Goal: Information Seeking & Learning: Learn about a topic

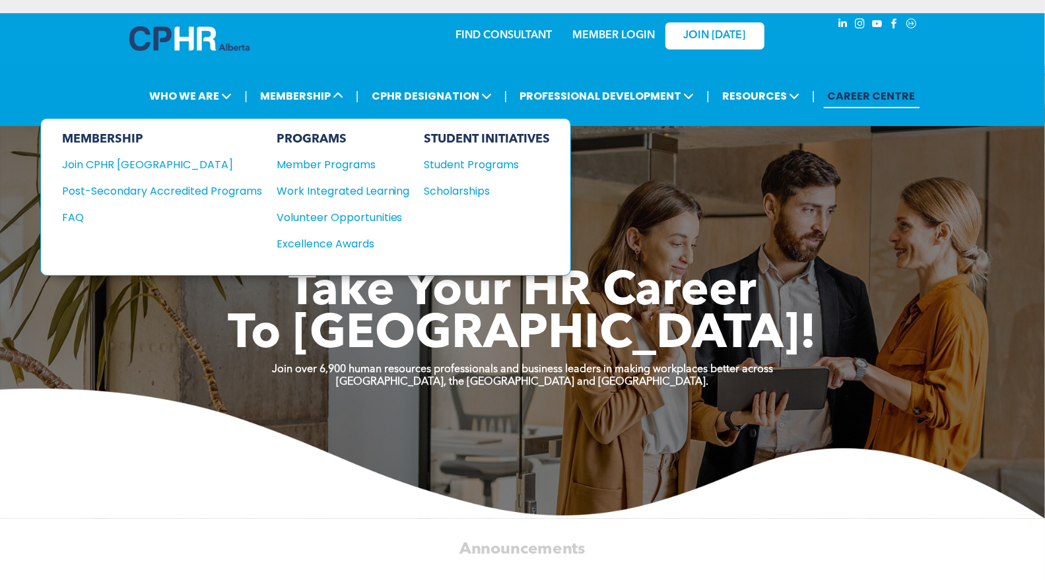
click at [121, 160] on div "Join CPHR [GEOGRAPHIC_DATA]" at bounding box center [152, 164] width 180 height 16
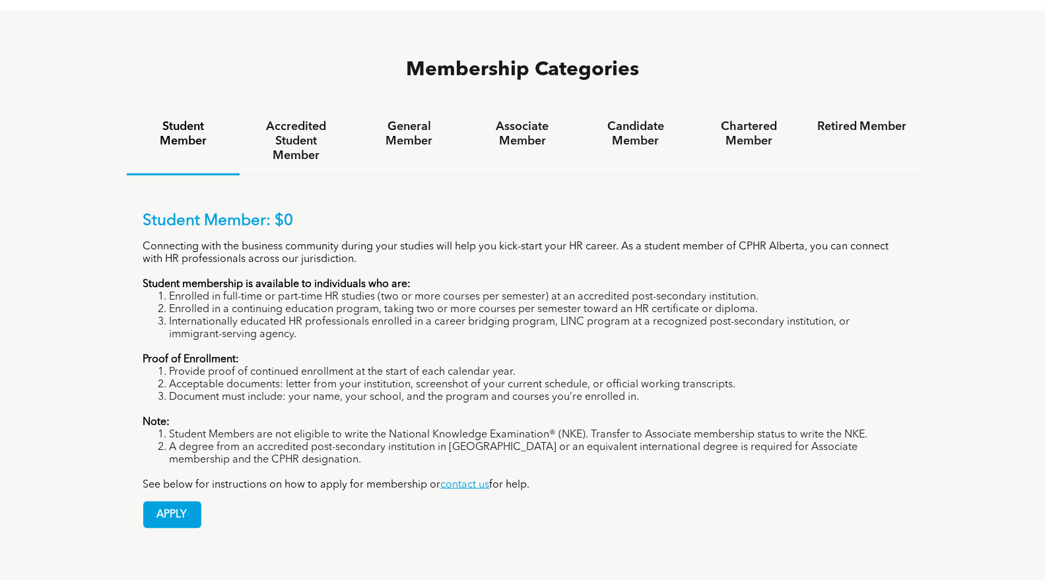
scroll to position [880, 0]
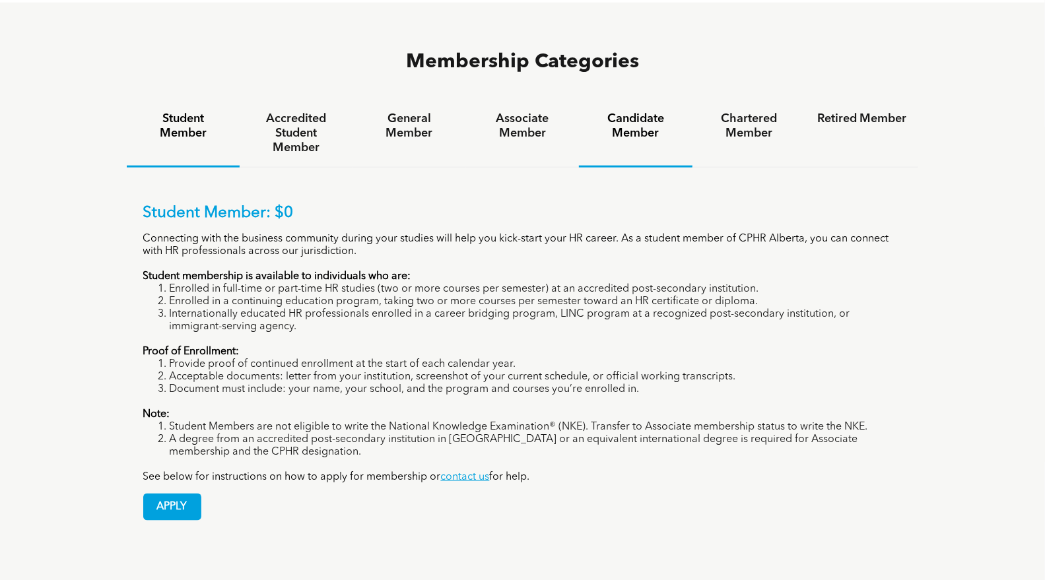
click at [651, 112] on h4 "Candidate Member" at bounding box center [635, 126] width 89 height 29
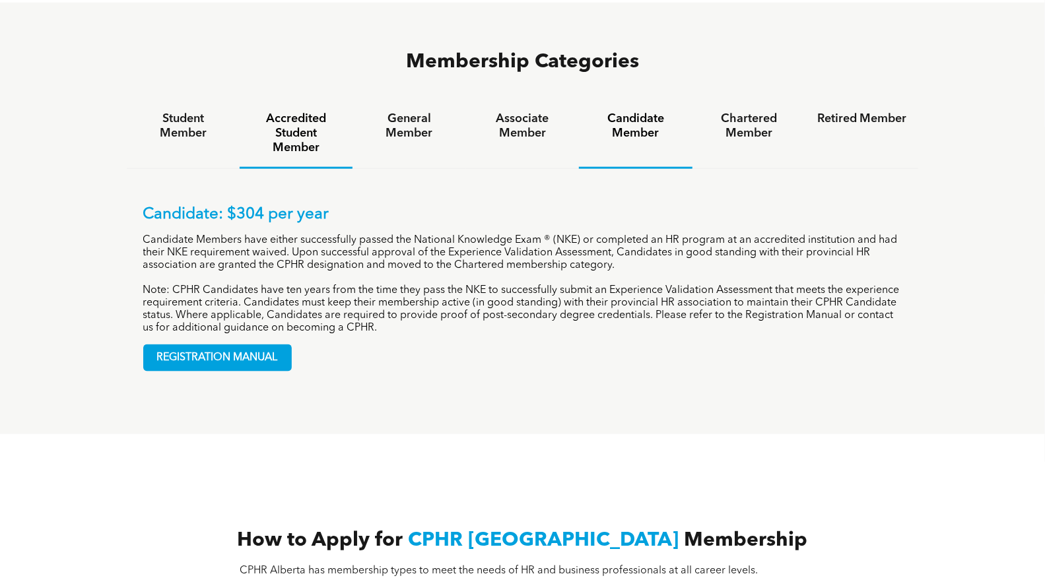
click at [304, 112] on h4 "Accredited Student Member" at bounding box center [295, 134] width 89 height 44
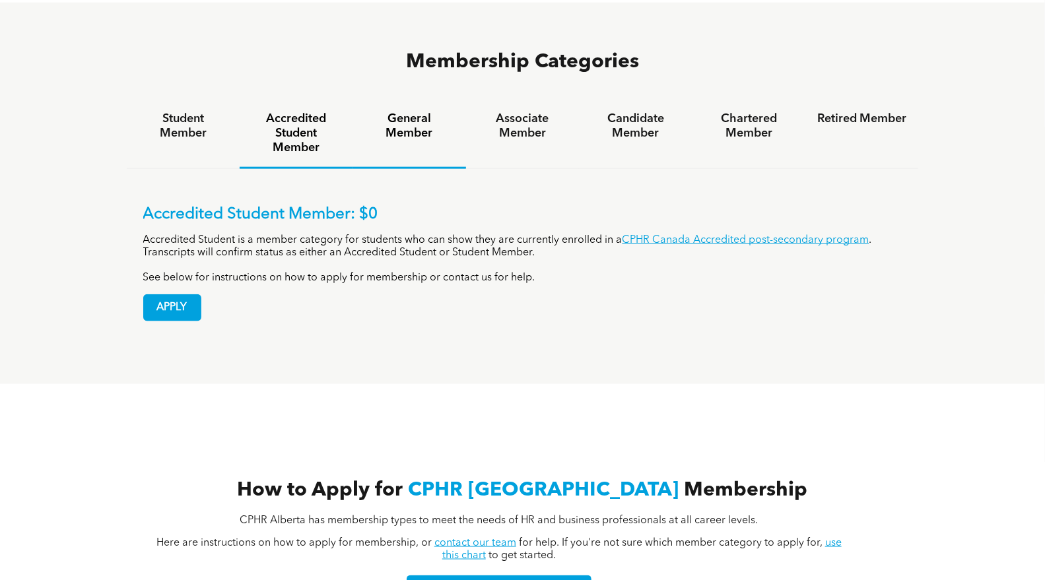
click at [426, 112] on h4 "General Member" at bounding box center [408, 126] width 89 height 29
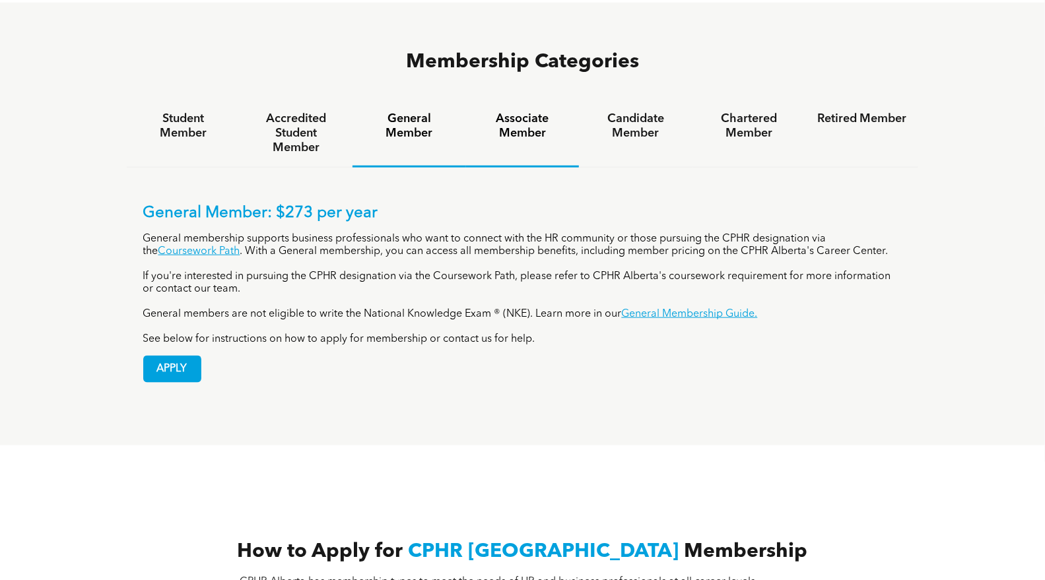
click at [535, 112] on h4 "Associate Member" at bounding box center [522, 126] width 89 height 29
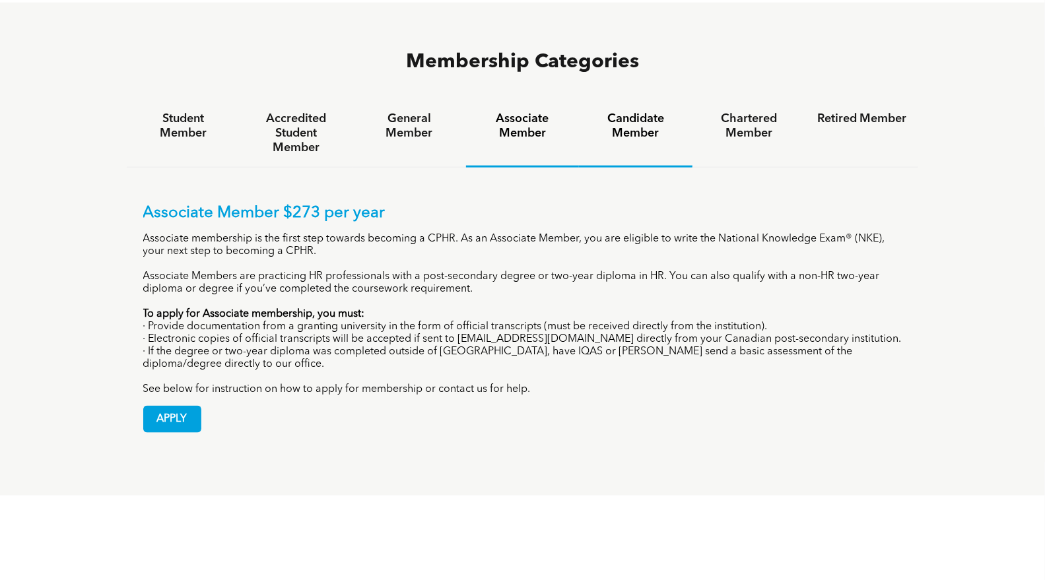
click at [651, 112] on h4 "Candidate Member" at bounding box center [635, 126] width 89 height 29
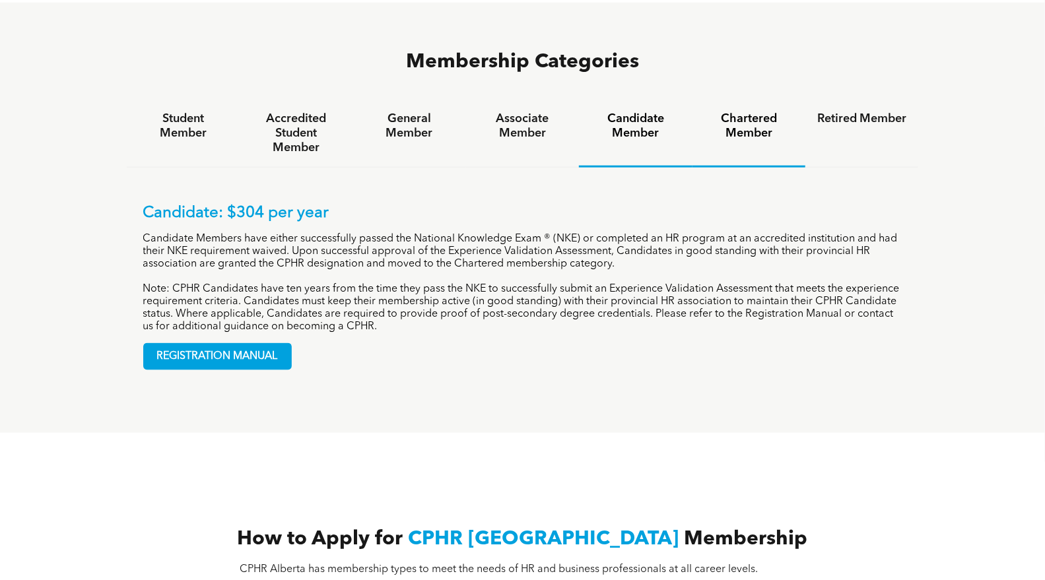
click at [741, 112] on h4 "Chartered Member" at bounding box center [748, 126] width 89 height 29
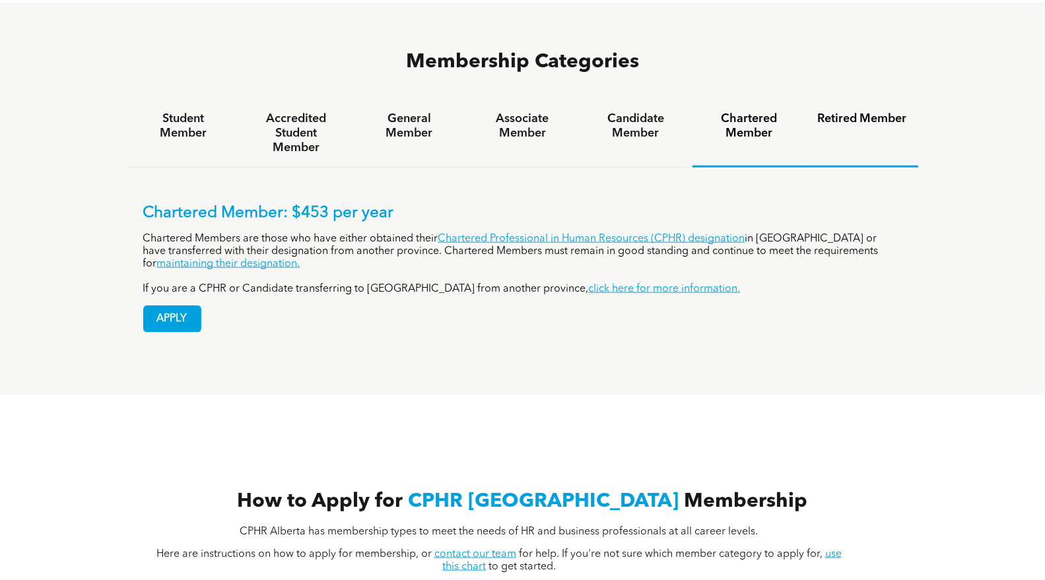
click at [859, 112] on h4 "Retired Member" at bounding box center [861, 119] width 89 height 15
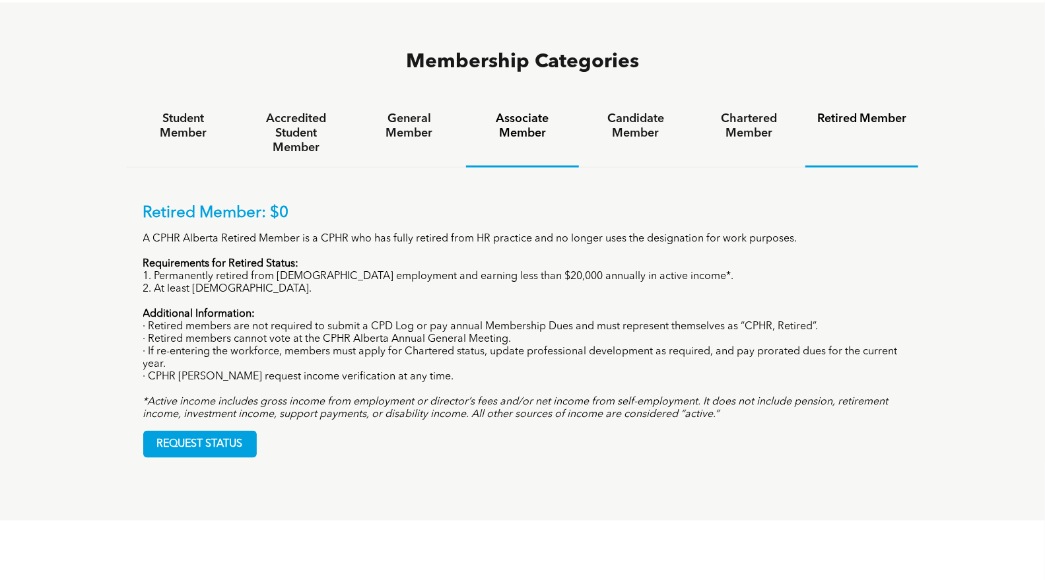
click at [519, 112] on h4 "Associate Member" at bounding box center [522, 126] width 89 height 29
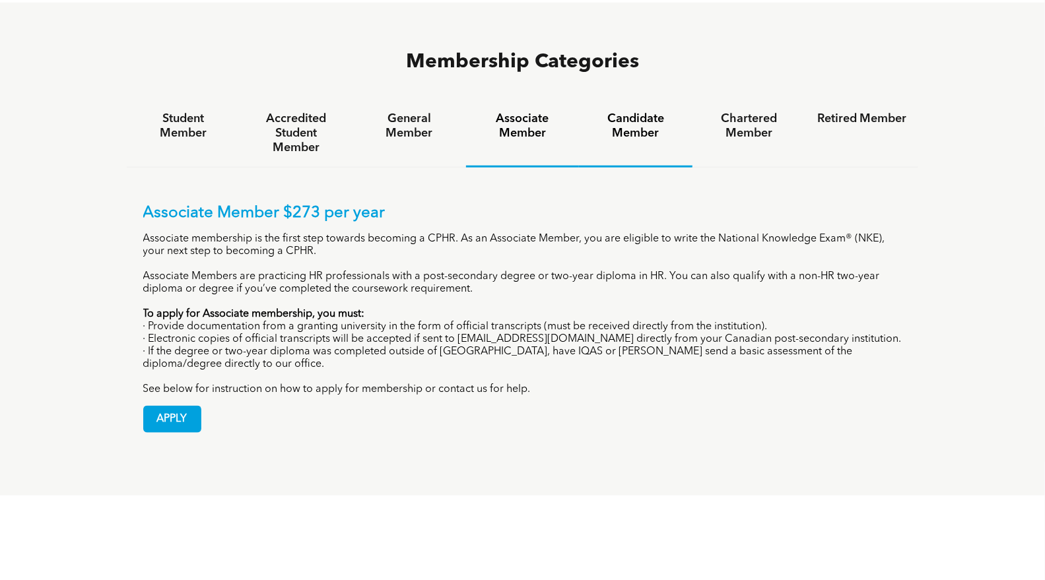
click at [632, 112] on h4 "Candidate Member" at bounding box center [635, 126] width 89 height 29
